Goal: Check status: Check status

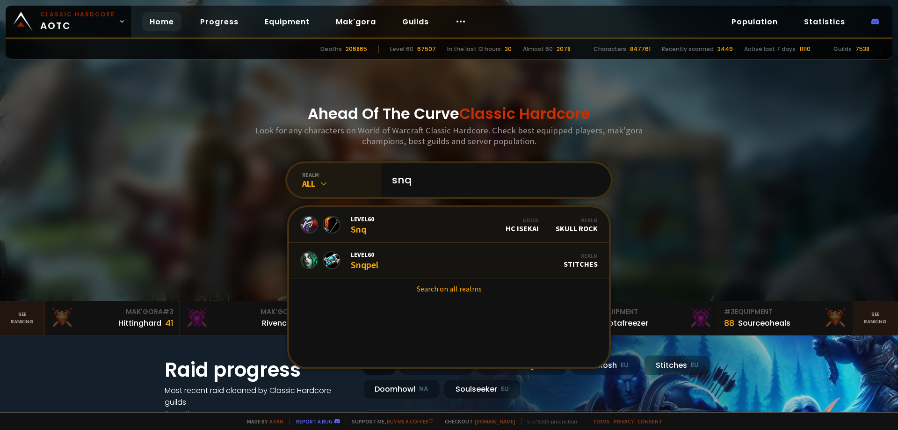
type input "snq"
click at [318, 175] on div "realm" at bounding box center [341, 174] width 79 height 7
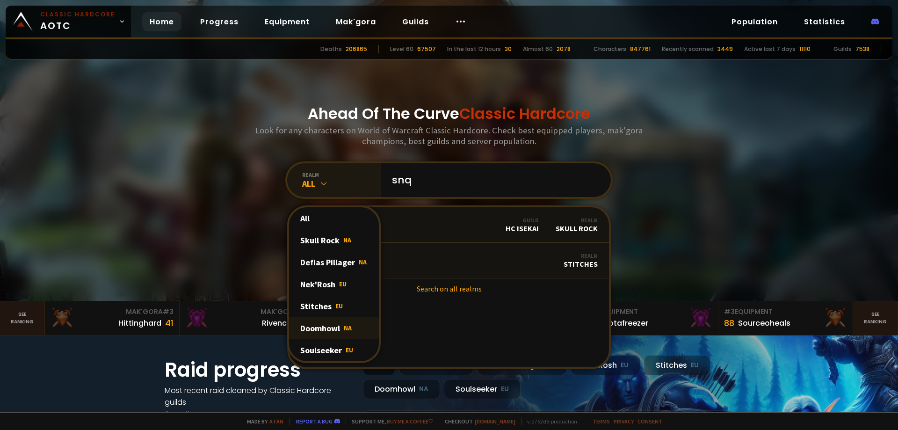
click at [328, 325] on div "Doomhowl NA" at bounding box center [334, 328] width 90 height 22
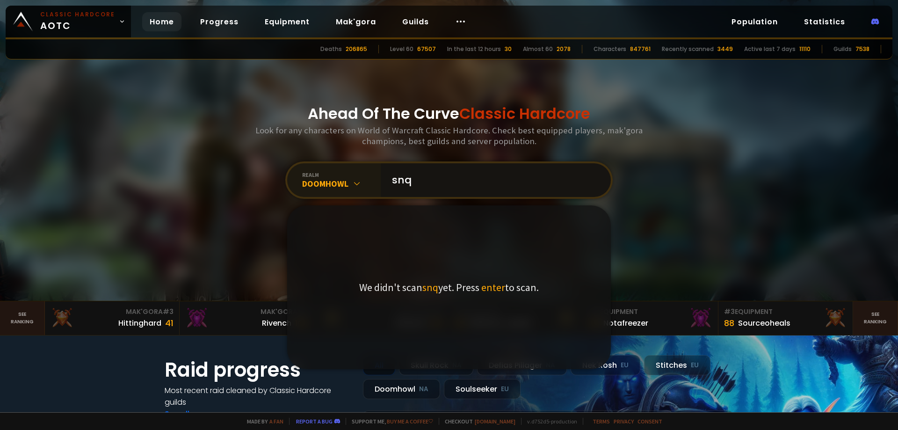
click at [450, 180] on input "snq" at bounding box center [492, 180] width 213 height 34
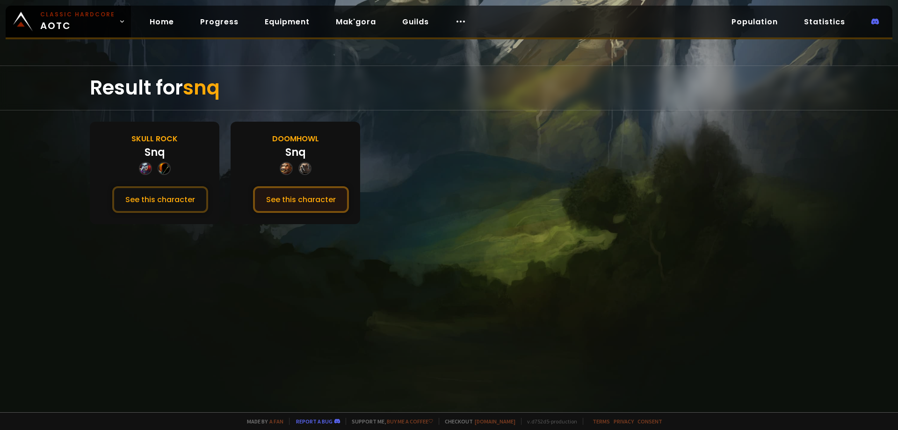
click at [317, 196] on button "See this character" at bounding box center [301, 199] width 96 height 27
click at [175, 196] on button "See this character" at bounding box center [160, 199] width 96 height 27
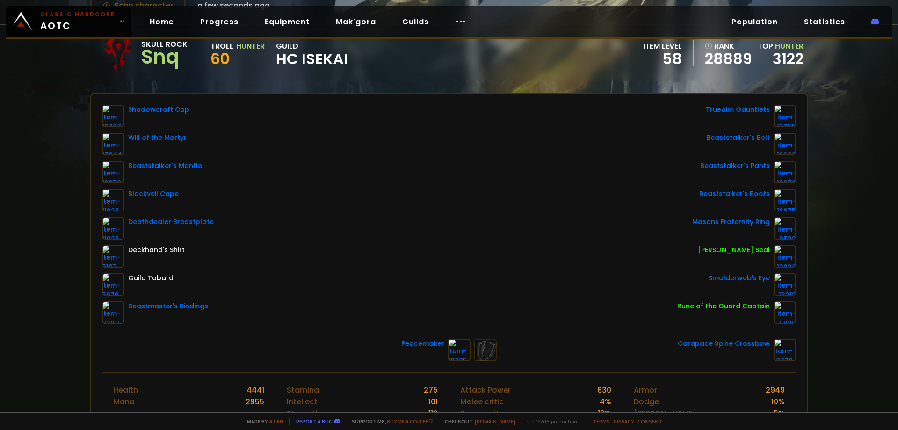
scroll to position [47, 0]
